Goal: Transaction & Acquisition: Purchase product/service

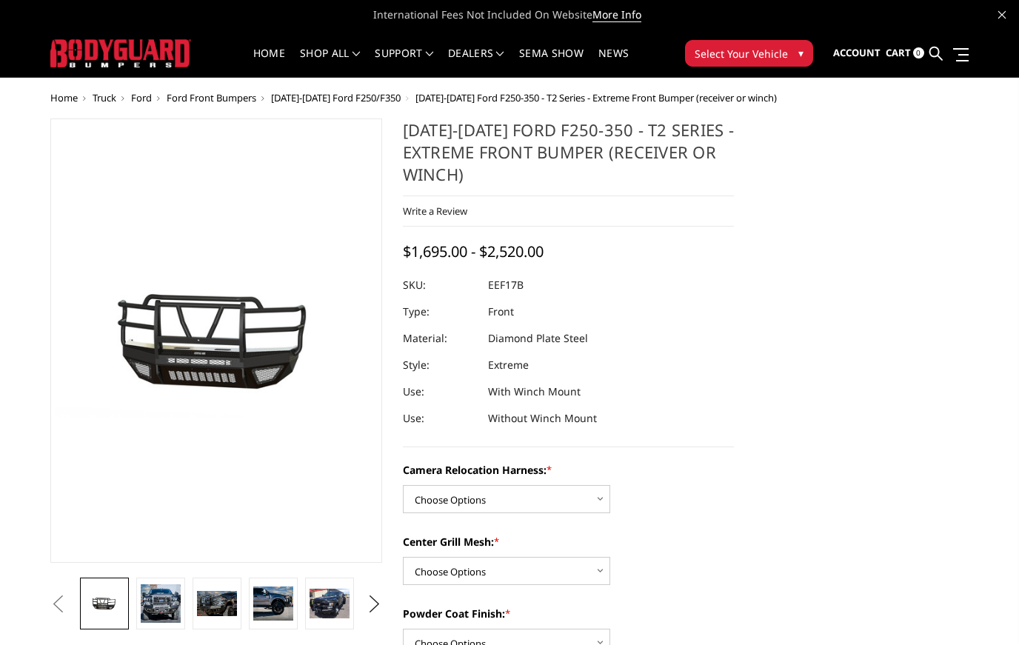
click at [43, 609] on section "Previous Next" at bounding box center [216, 374] width 352 height 512
click at [44, 613] on section "Previous Next" at bounding box center [216, 374] width 352 height 512
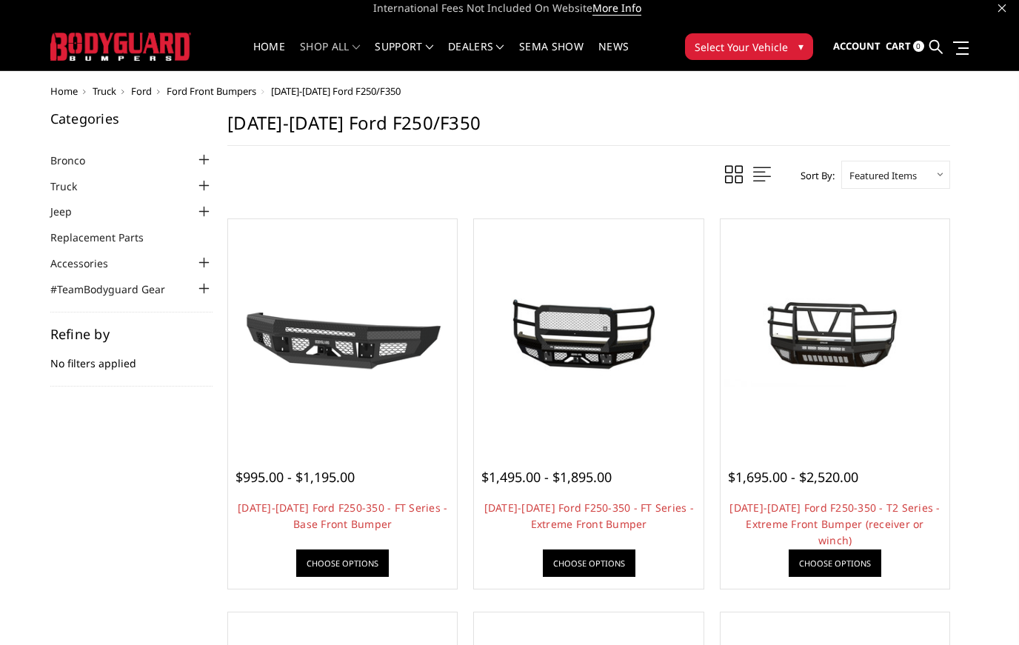
scroll to position [6, 0]
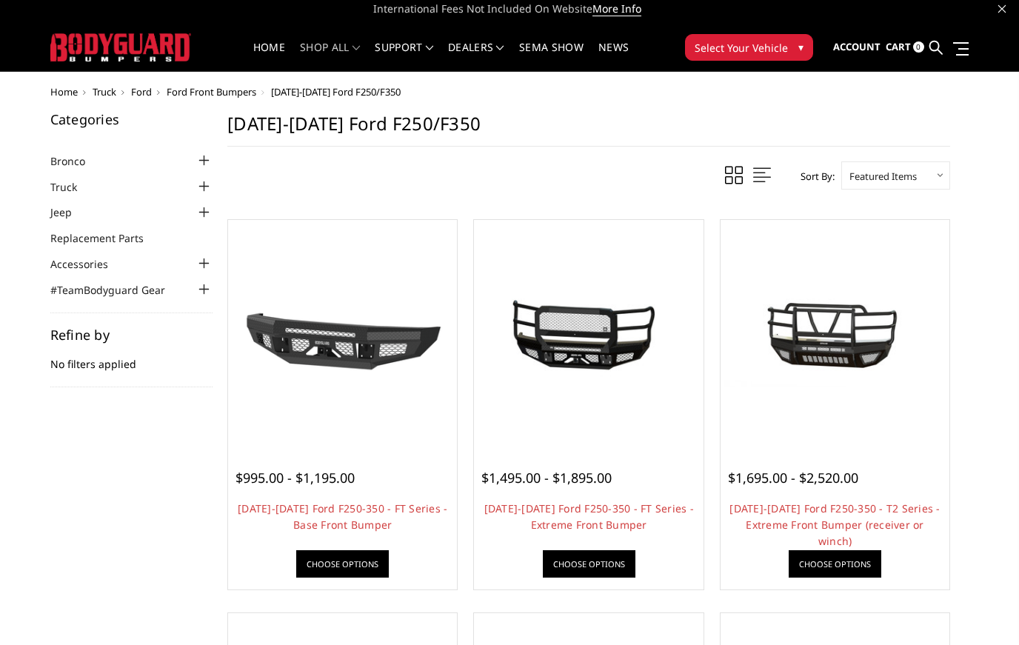
click at [273, 360] on img at bounding box center [342, 334] width 221 height 124
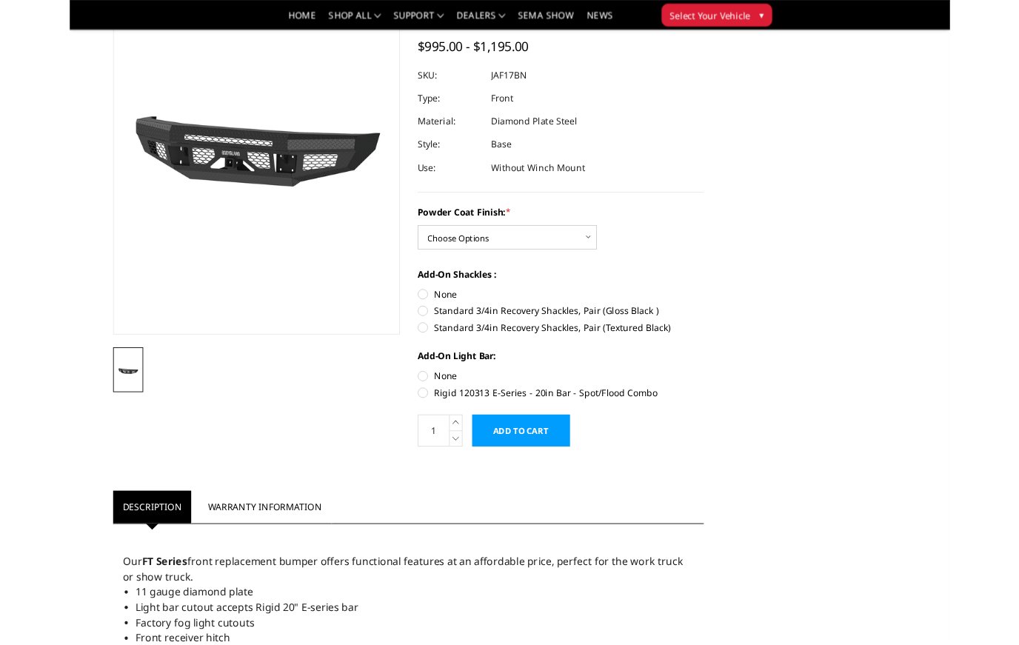
scroll to position [123, 0]
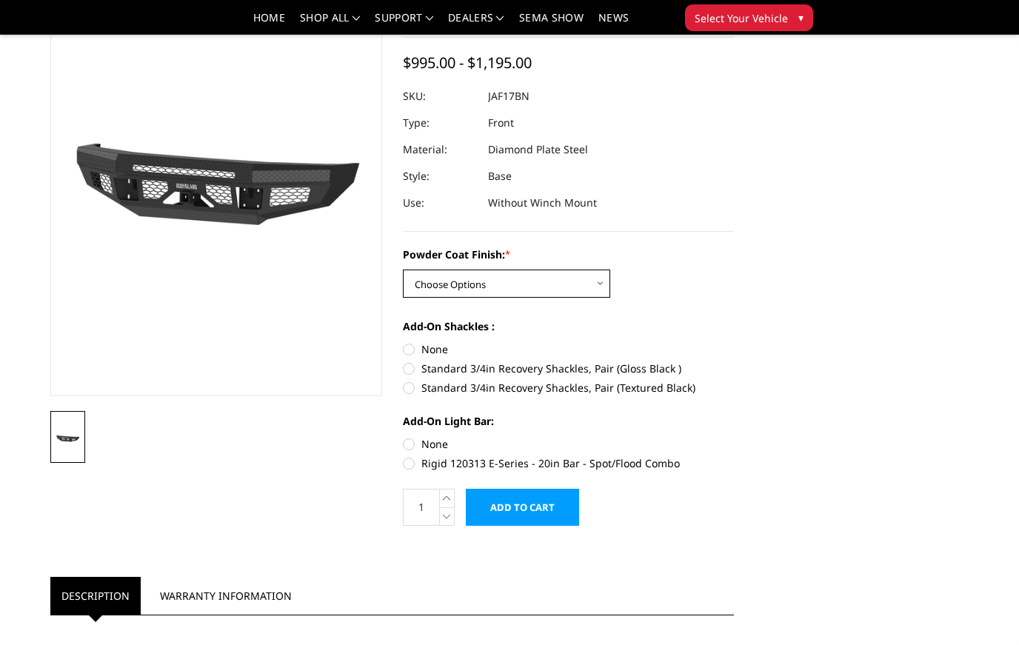
click at [602, 286] on select "Choose Options Bare Metal Gloss Black Powder Coat Textured Black Powder Coat" at bounding box center [506, 283] width 207 height 28
select select "3373"
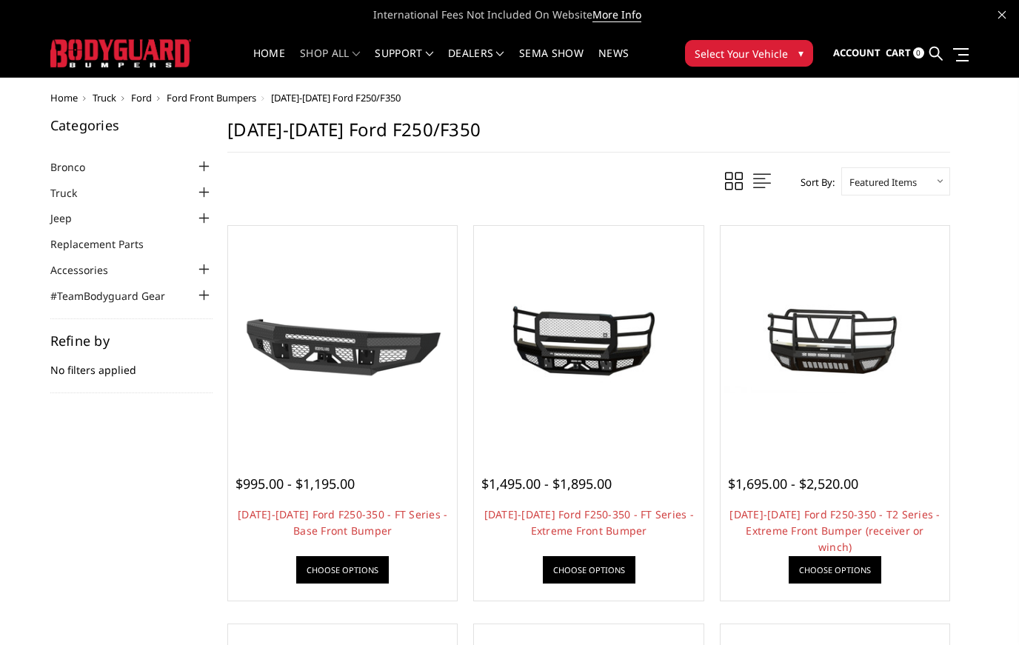
scroll to position [6, 0]
